Goal: Information Seeking & Learning: Learn about a topic

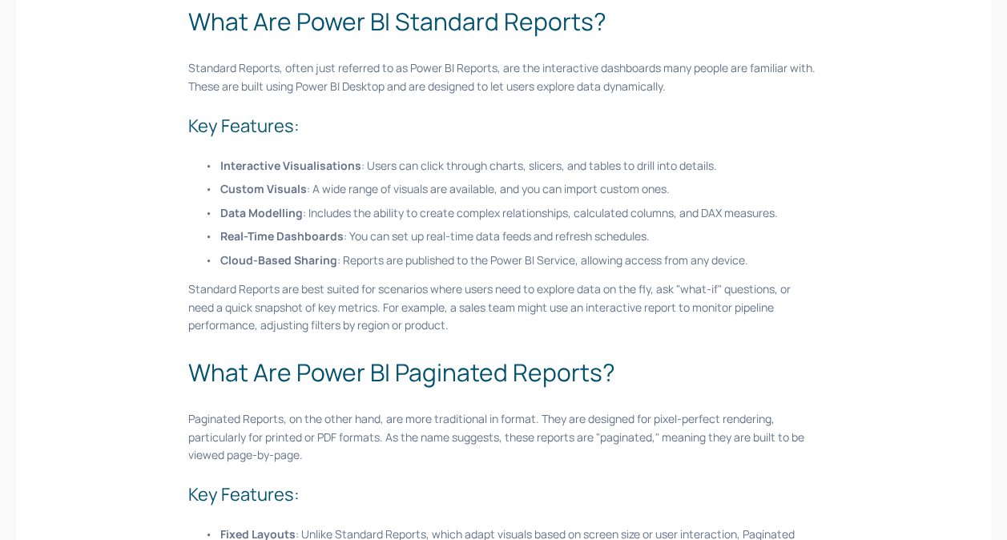
scroll to position [561, 0]
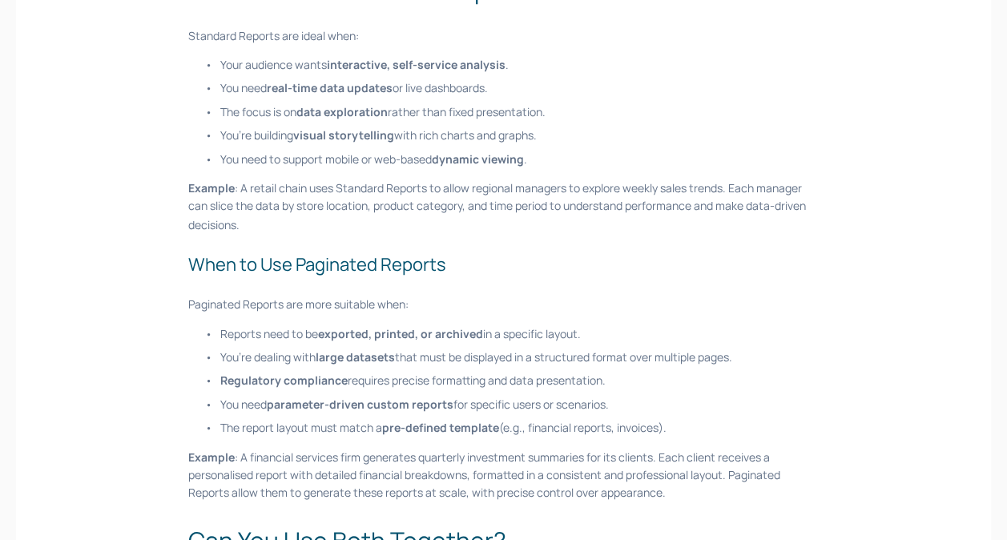
scroll to position [1362, 0]
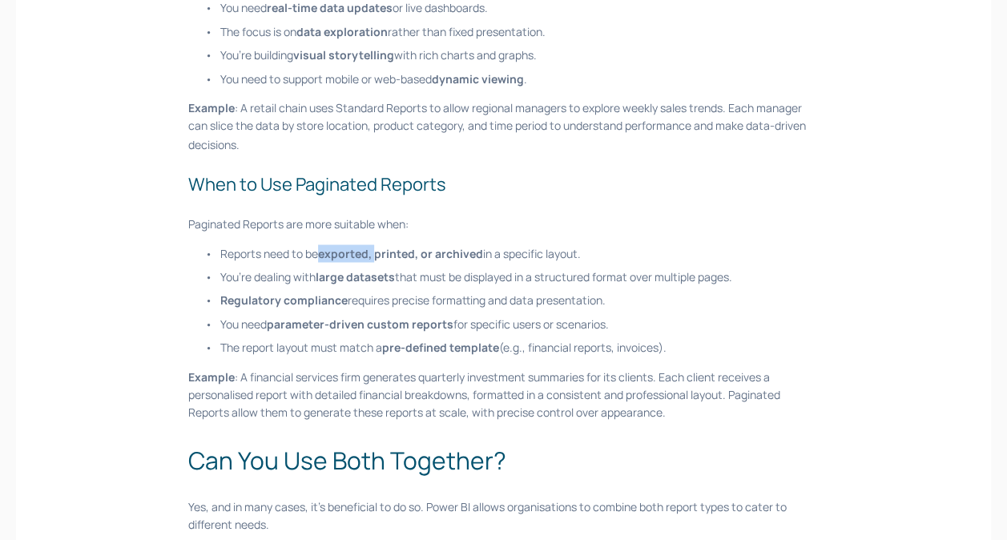
drag, startPoint x: 321, startPoint y: 252, endPoint x: 375, endPoint y: 250, distance: 53.7
click at [375, 250] on strong "exported, printed, or archived" at bounding box center [400, 252] width 165 height 15
click at [325, 336] on ul "Reports need to be exported, printed, or archived in a specific layout. You’re …" at bounding box center [503, 300] width 630 height 112
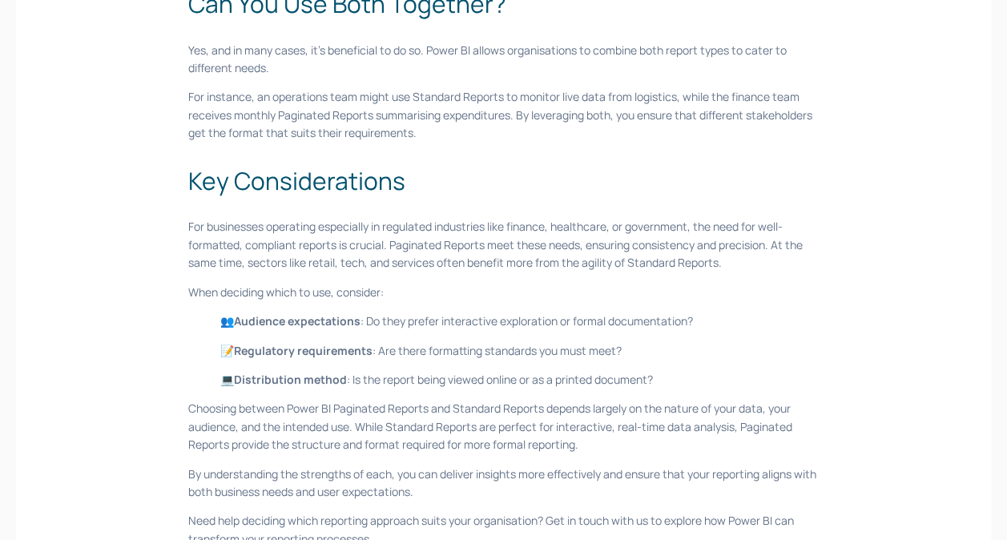
scroll to position [1842, 0]
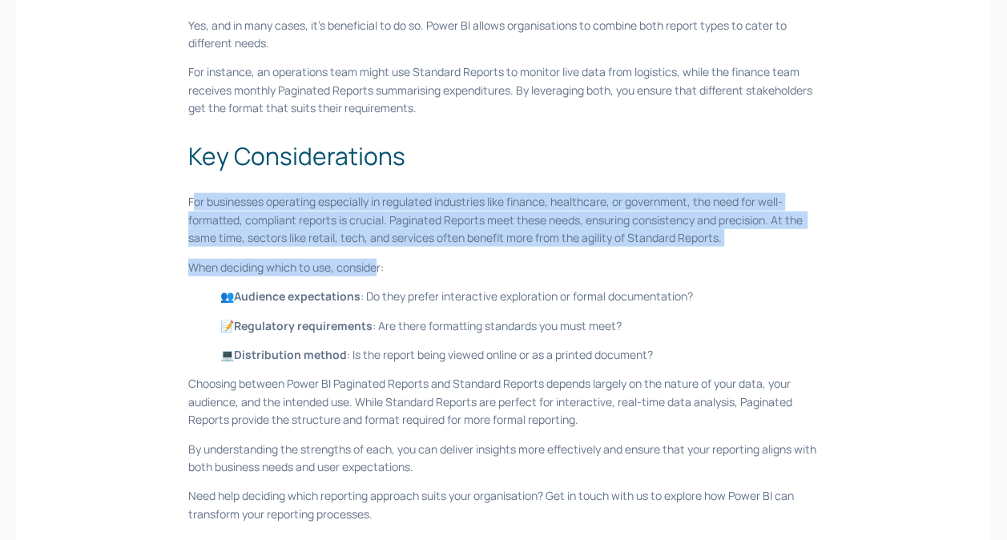
drag, startPoint x: 191, startPoint y: 204, endPoint x: 376, endPoint y: 253, distance: 191.4
copy div "or businesses operating especially in regulated industries like finance, health…"
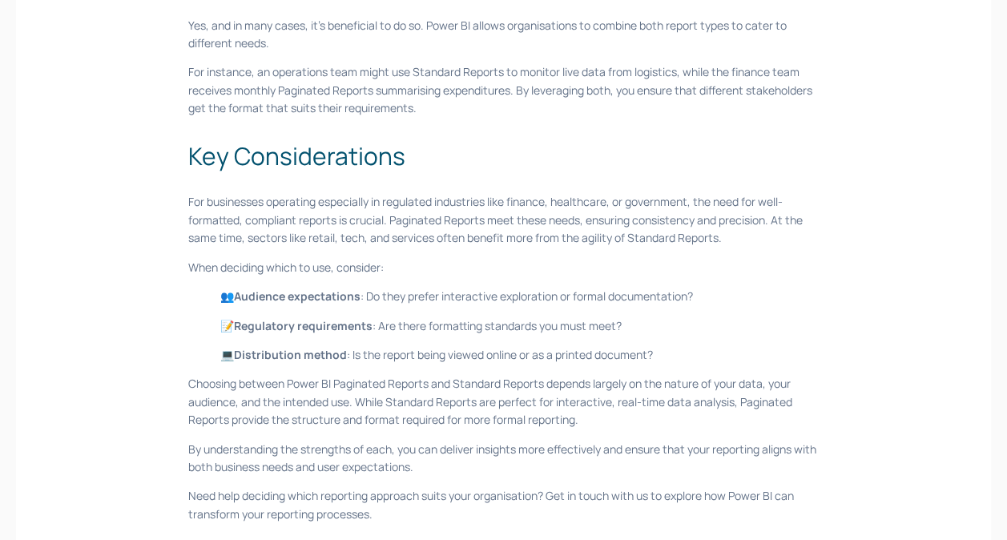
click at [429, 267] on p "When deciding which to use, consider:" at bounding box center [503, 268] width 630 height 18
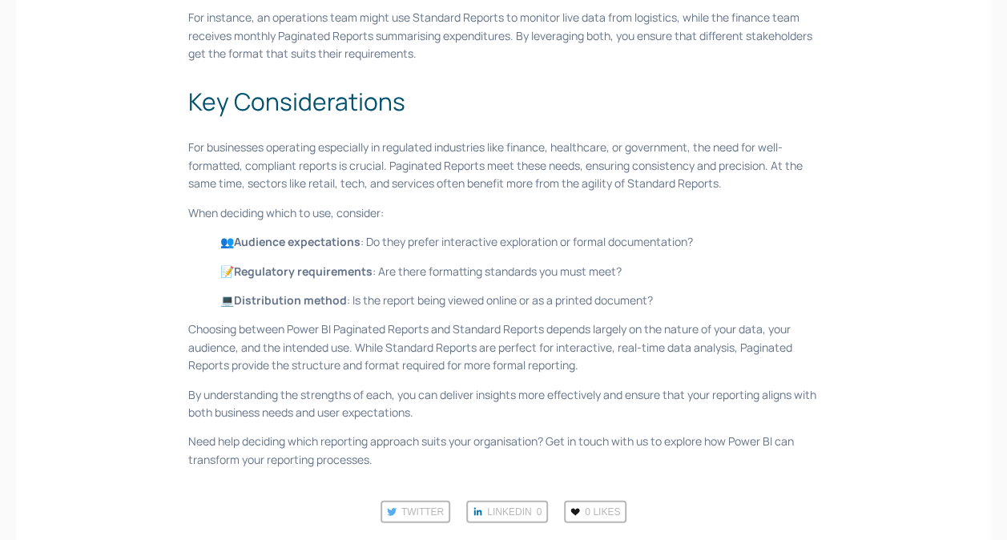
scroll to position [1922, 0]
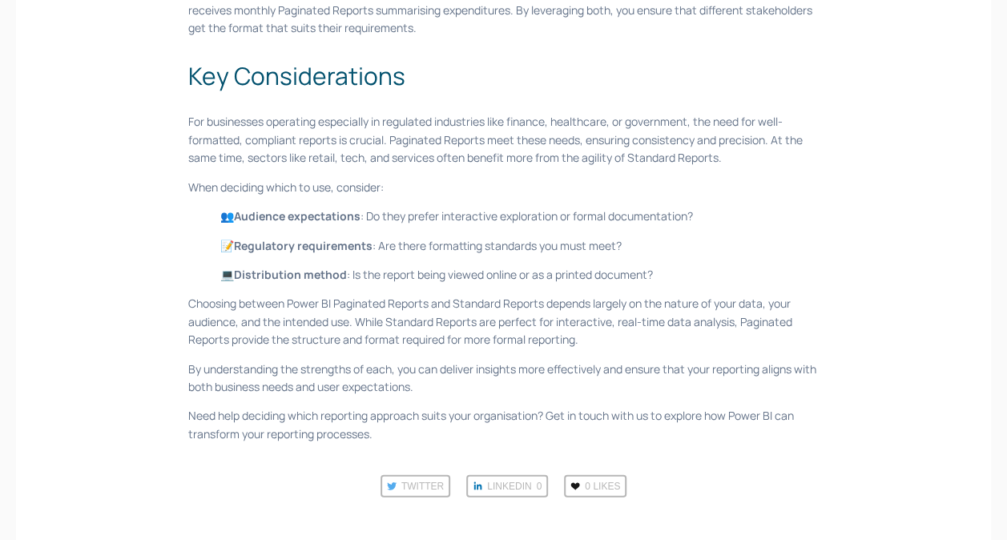
click at [372, 327] on p "Choosing between Power BI Paginated Reports and Standard Reports depends largel…" at bounding box center [503, 322] width 630 height 54
click at [561, 336] on p "Choosing between Power BI Paginated Reports and Standard Reports depends largel…" at bounding box center [503, 322] width 630 height 54
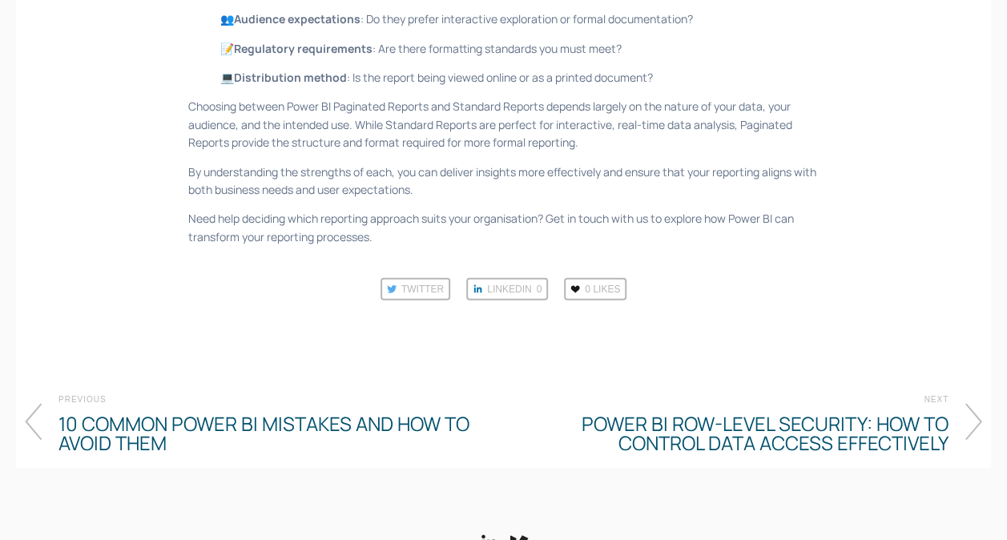
scroll to position [2163, 0]
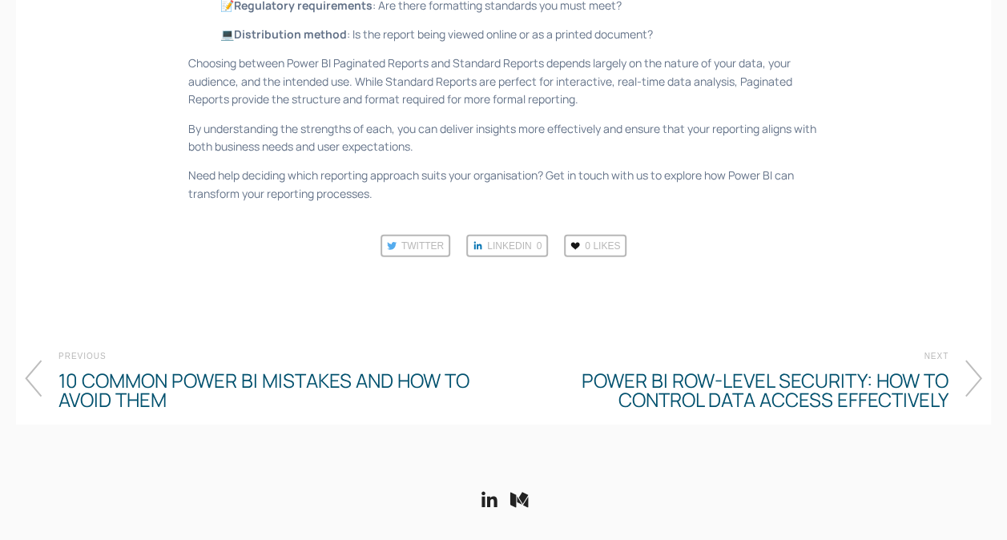
click at [288, 380] on h4 "10 Common Power BI Mistakes and How to Avoid Them" at bounding box center [280, 390] width 445 height 45
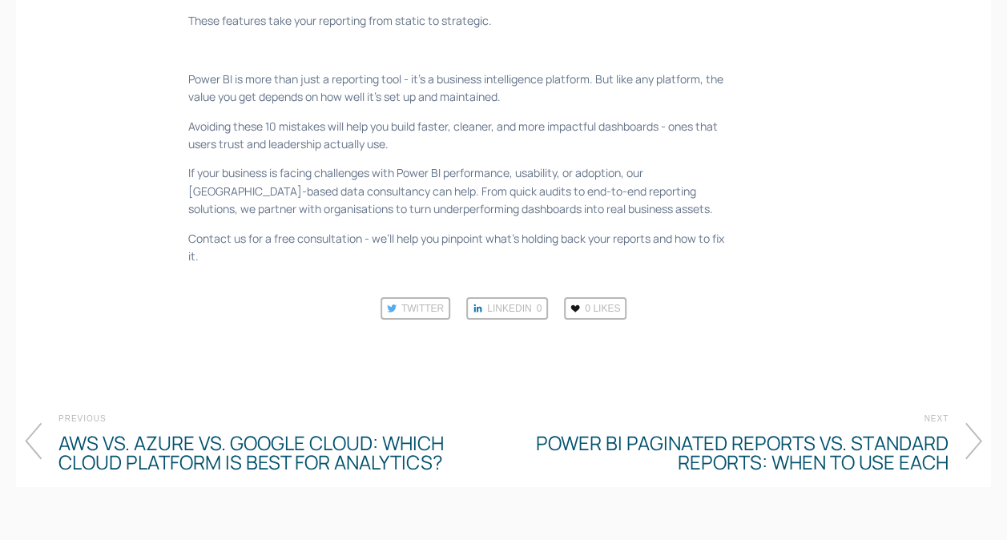
scroll to position [2875, 0]
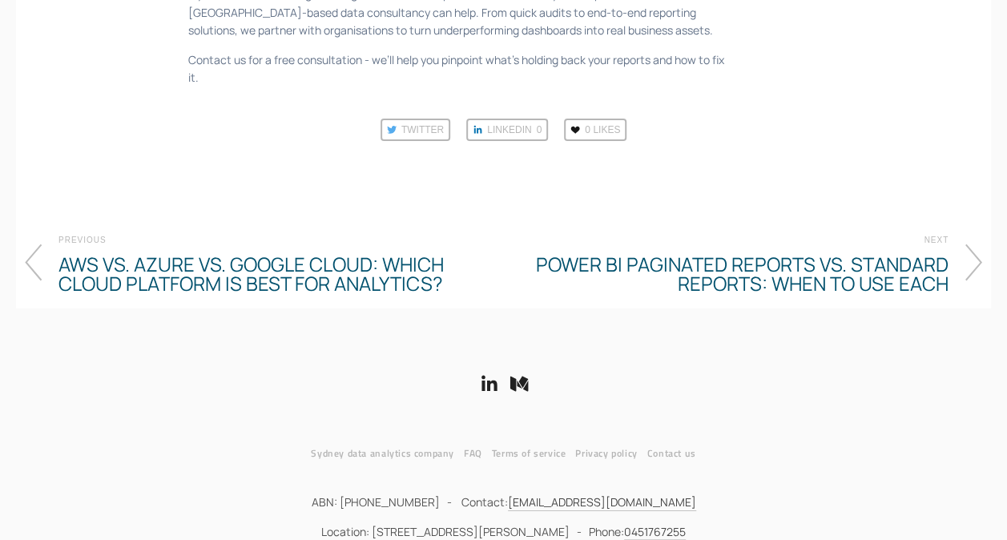
click at [972, 243] on icon at bounding box center [973, 262] width 18 height 38
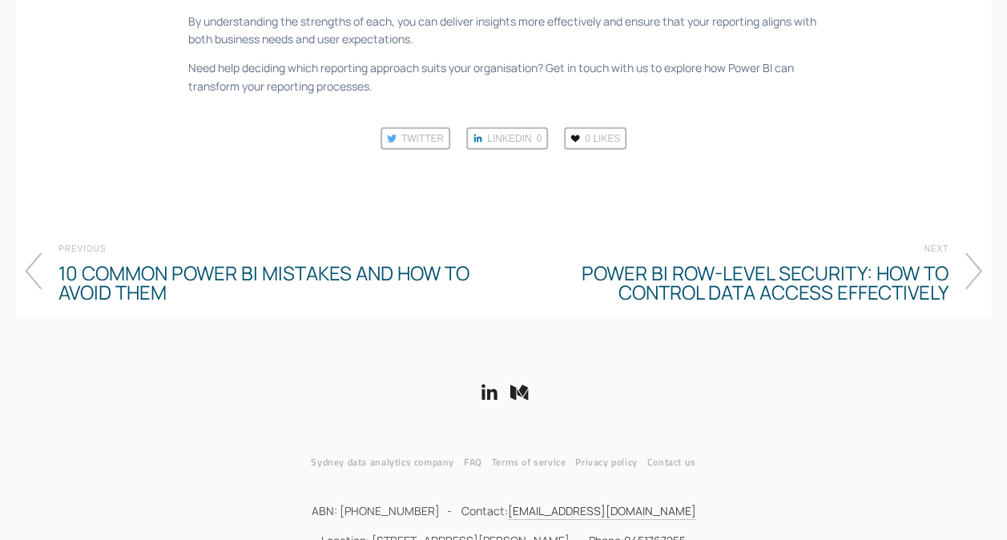
scroll to position [2315, 0]
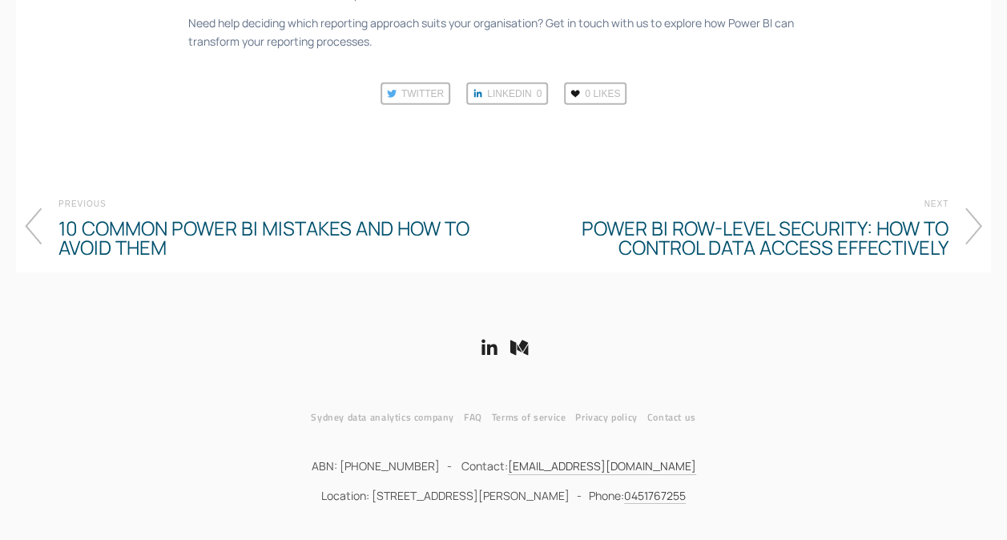
click at [966, 227] on icon at bounding box center [973, 226] width 18 height 38
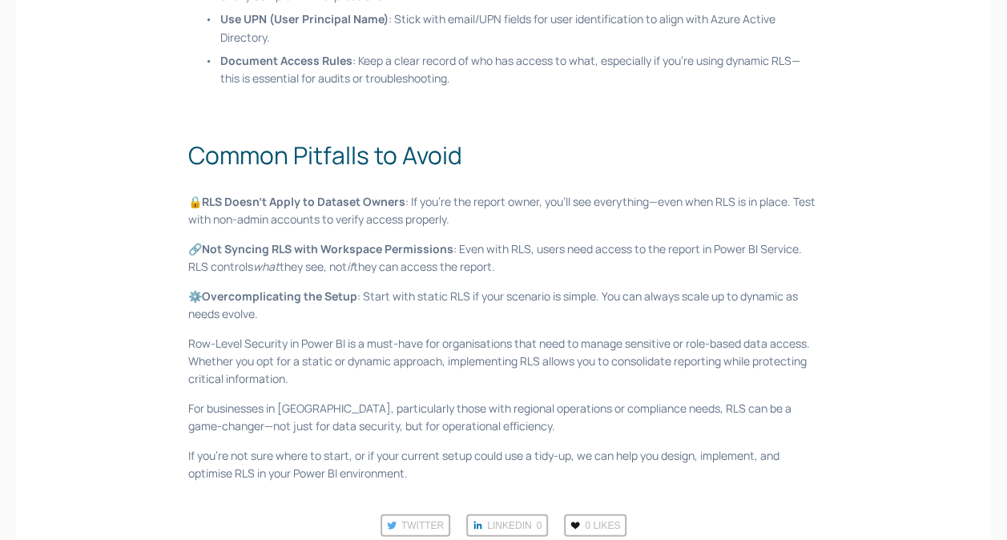
scroll to position [2318, 0]
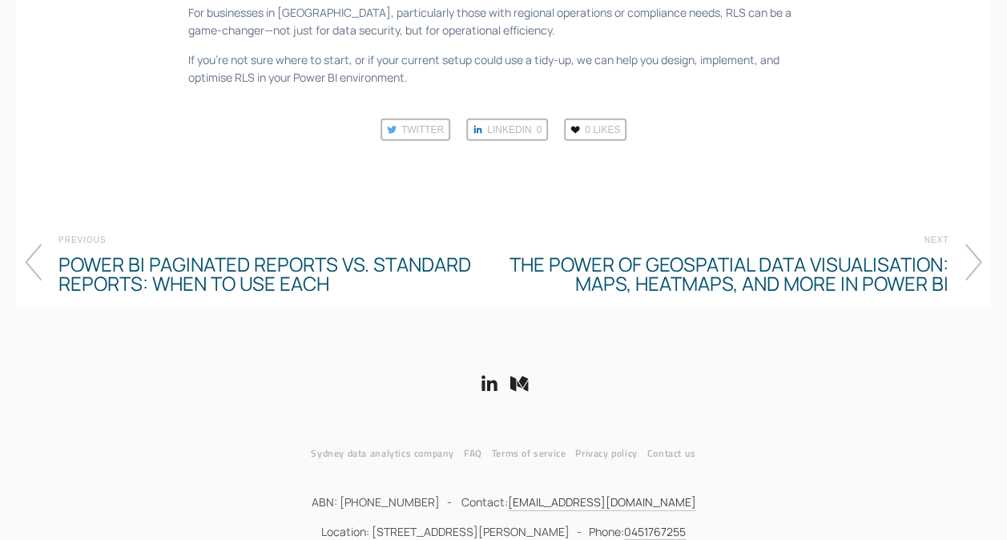
click at [968, 243] on icon at bounding box center [973, 262] width 18 height 38
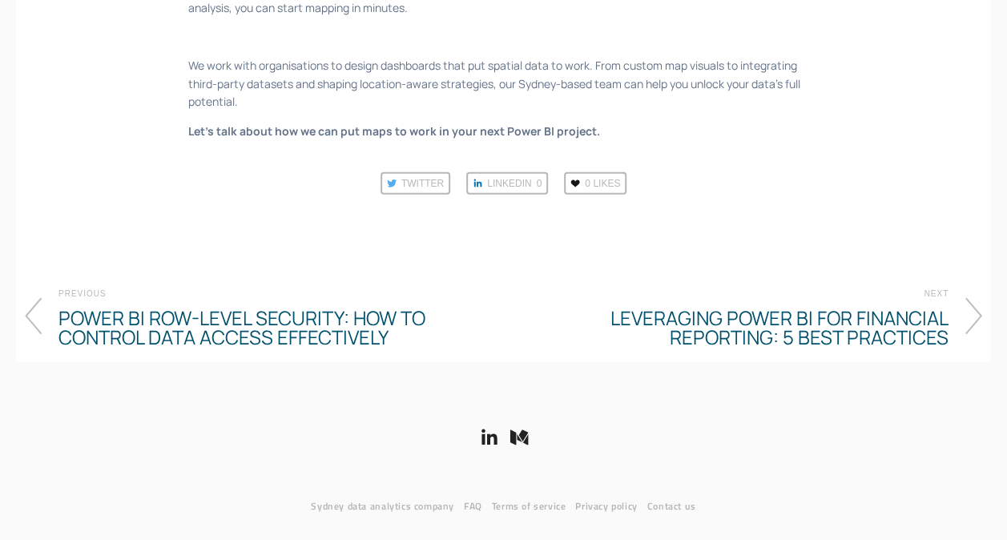
scroll to position [2413, 0]
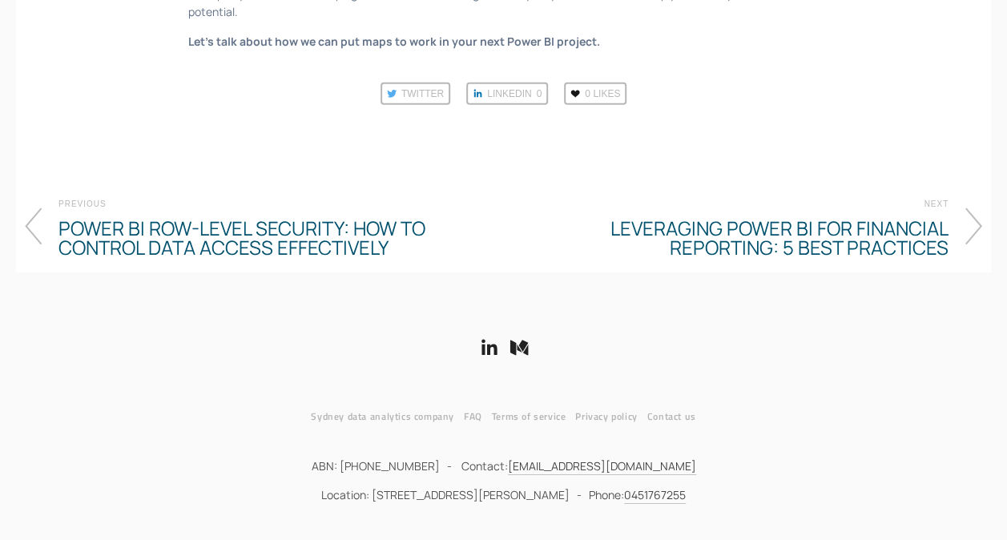
click at [846, 245] on h4 "Leveraging Power BI for Financial Reporting: 5 Best Practices" at bounding box center [726, 237] width 445 height 45
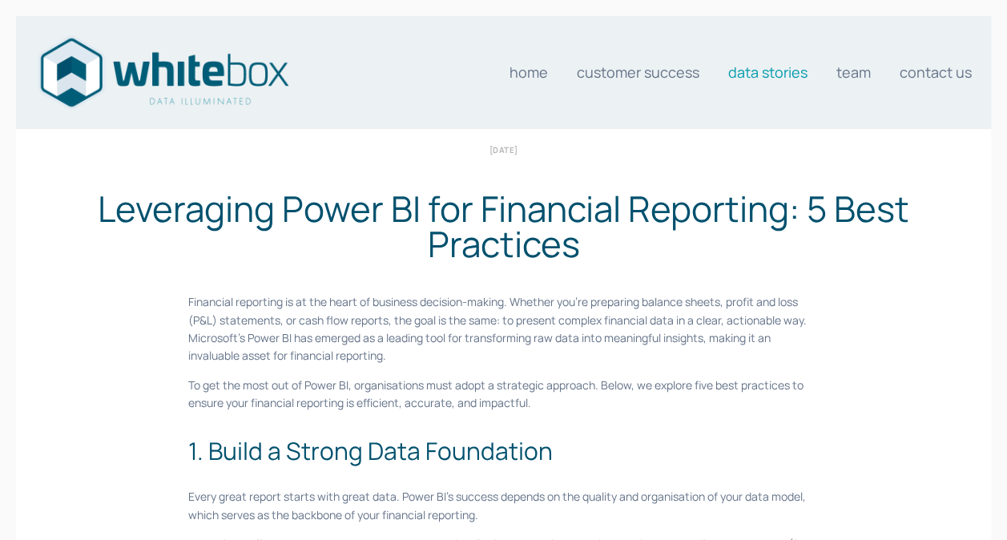
click at [653, 17] on div "Home Customer Success Data stories Team Contact us" at bounding box center [503, 72] width 975 height 113
click at [412, 67] on div "Home Customer Success Data stories Team Contact us" at bounding box center [695, 72] width 590 height 24
